Goal: Task Accomplishment & Management: Manage account settings

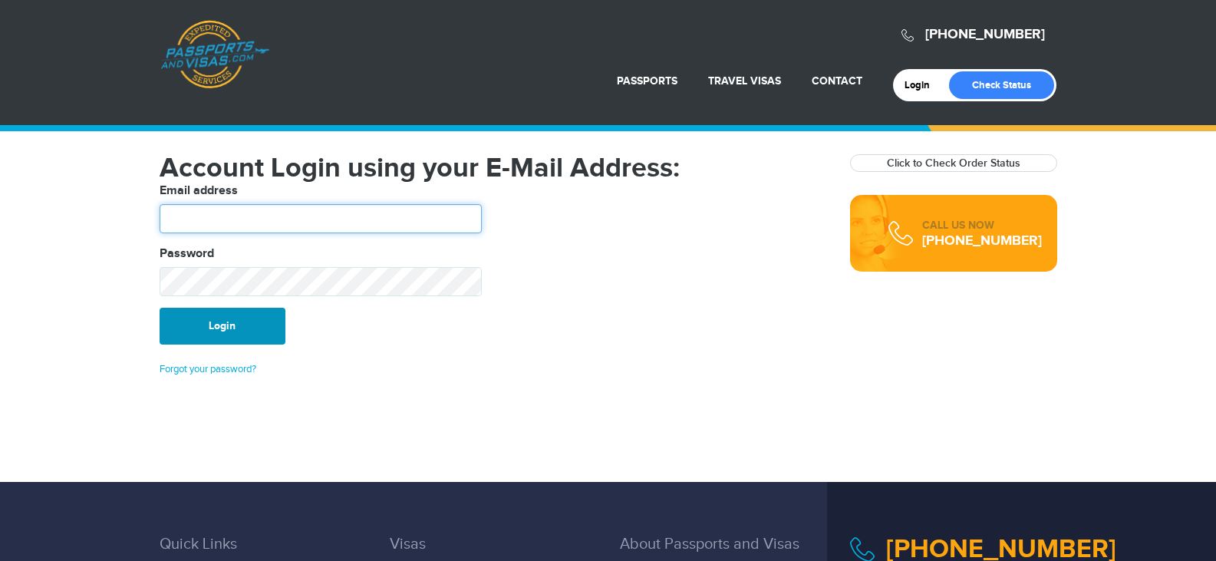
type input "*******"
click at [222, 324] on button "Login" at bounding box center [223, 326] width 126 height 37
